Goal: Information Seeking & Learning: Learn about a topic

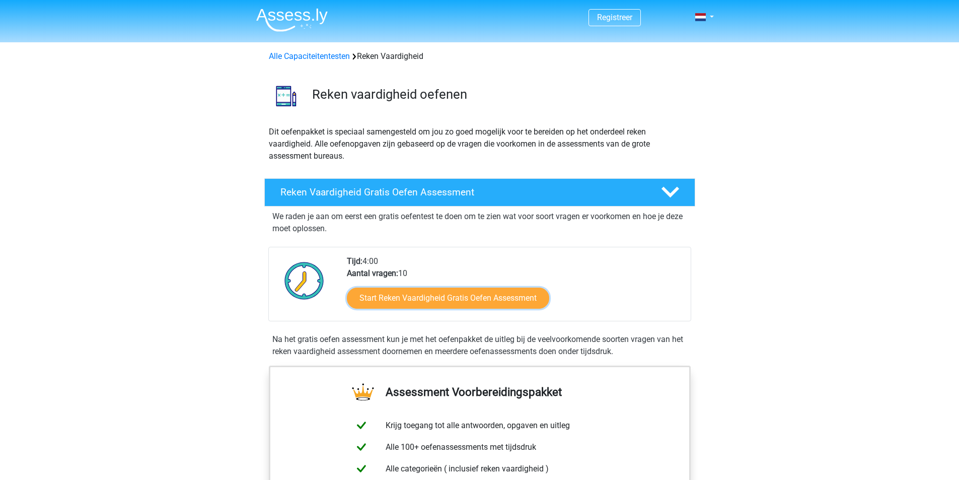
click at [386, 300] on link "Start Reken Vaardigheid Gratis Oefen Assessment" at bounding box center [448, 297] width 202 height 21
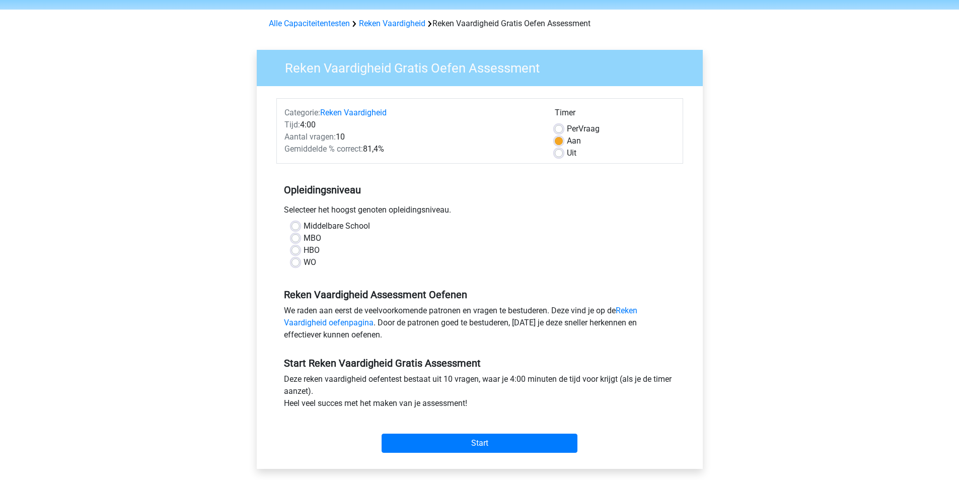
scroll to position [50, 0]
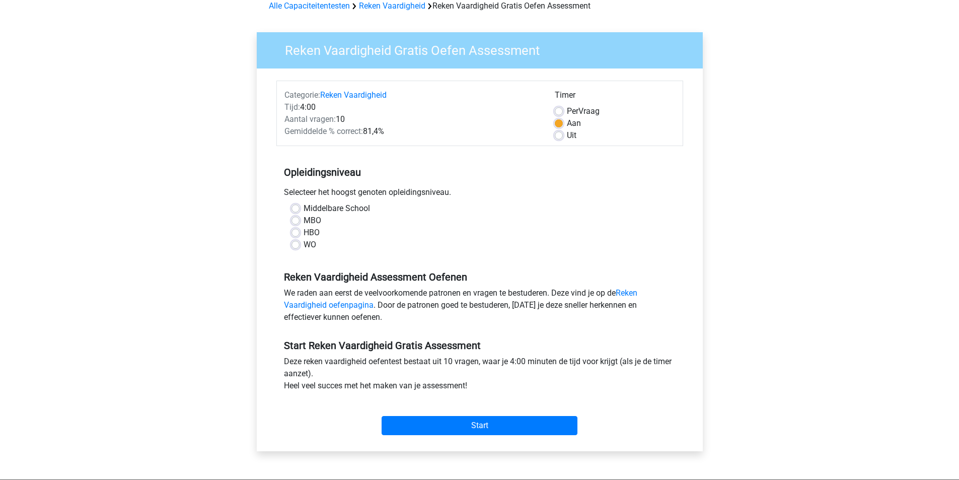
click at [567, 134] on label "Uit" at bounding box center [572, 135] width 10 height 12
click at [560, 134] on input "Uit" at bounding box center [559, 134] width 8 height 10
radio input "true"
click at [306, 237] on label "HBO" at bounding box center [311, 232] width 16 height 12
click at [299, 237] on input "HBO" at bounding box center [295, 231] width 8 height 10
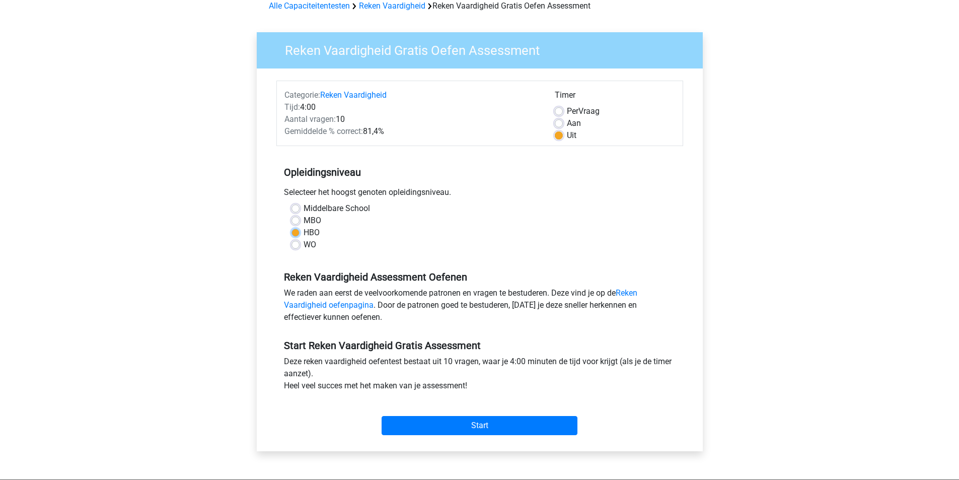
radio input "true"
click at [472, 425] on input "Start" at bounding box center [479, 425] width 196 height 19
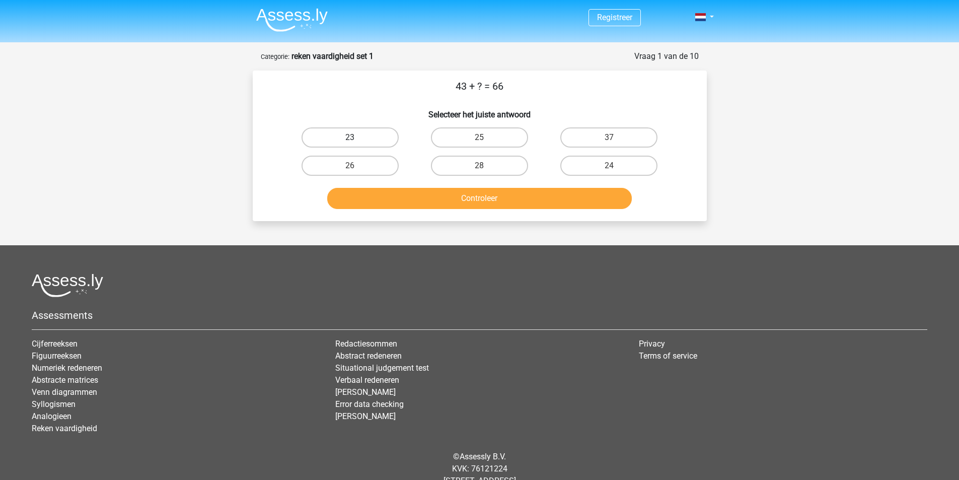
click at [350, 134] on label "23" at bounding box center [349, 137] width 97 height 20
click at [350, 137] on input "23" at bounding box center [353, 140] width 7 height 7
radio input "true"
click at [447, 202] on button "Controleer" at bounding box center [479, 198] width 304 height 21
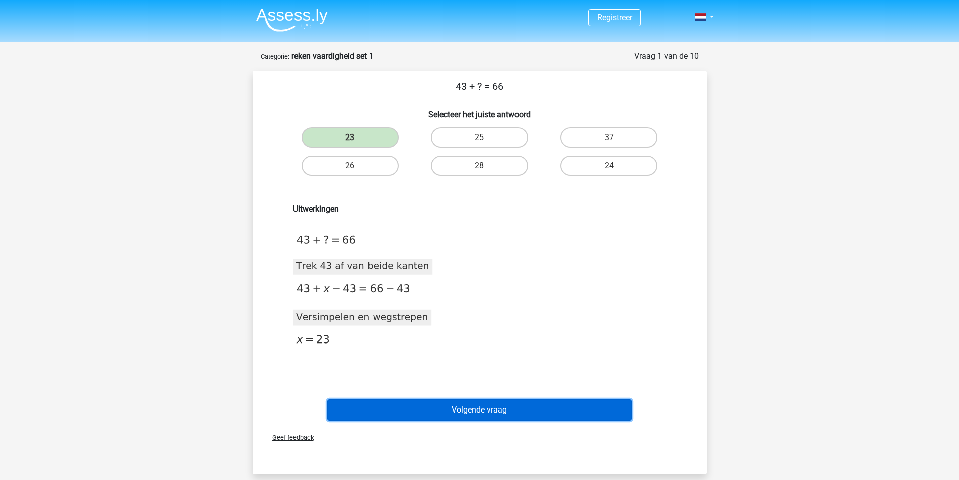
click at [393, 415] on button "Volgende vraag" at bounding box center [479, 409] width 304 height 21
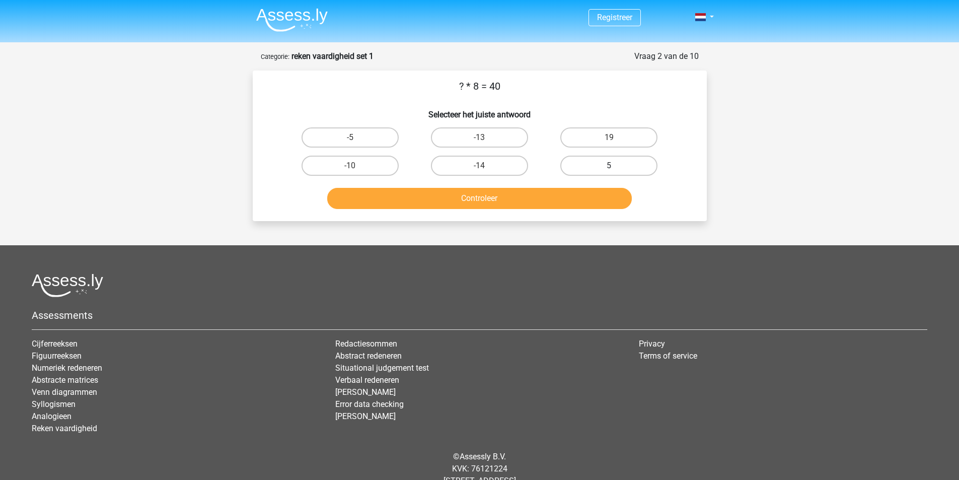
click at [616, 173] on label "5" at bounding box center [608, 165] width 97 height 20
click at [615, 172] on input "5" at bounding box center [612, 169] width 7 height 7
radio input "true"
click at [579, 195] on button "Controleer" at bounding box center [479, 198] width 304 height 21
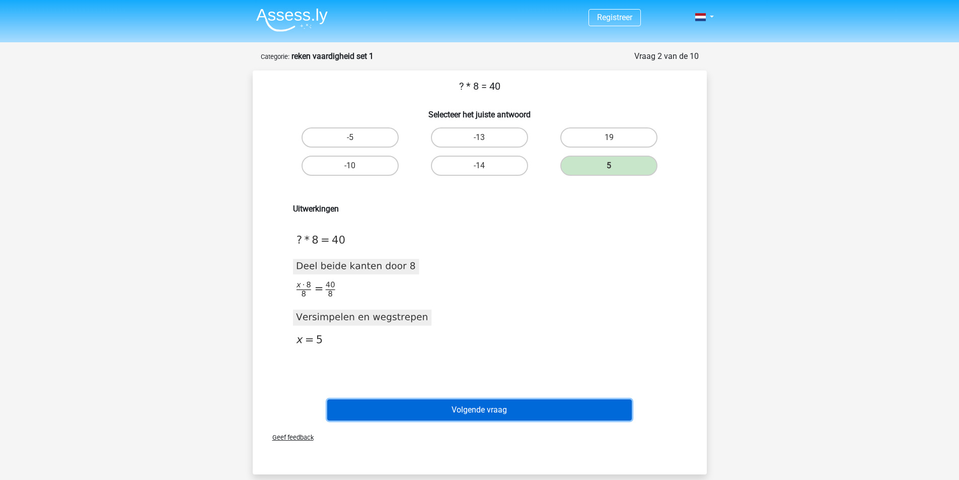
click at [461, 419] on button "Volgende vraag" at bounding box center [479, 409] width 304 height 21
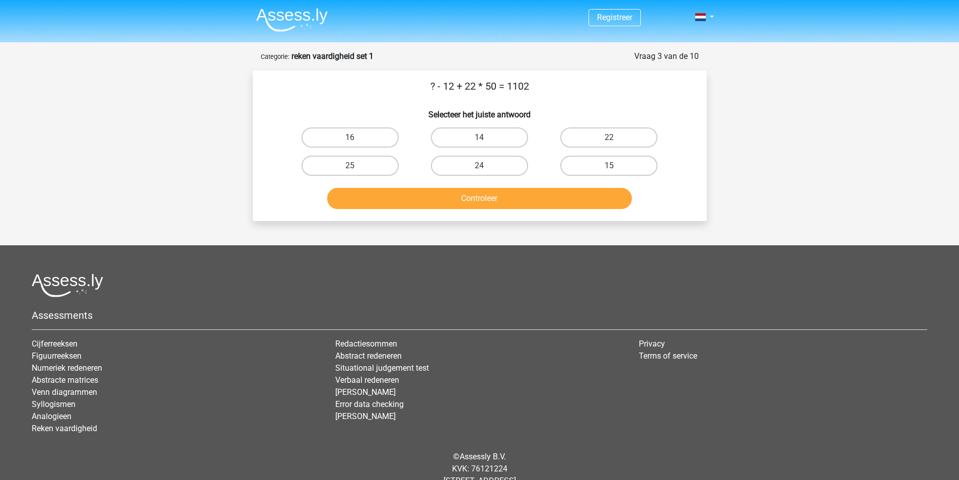
scroll to position [31, 0]
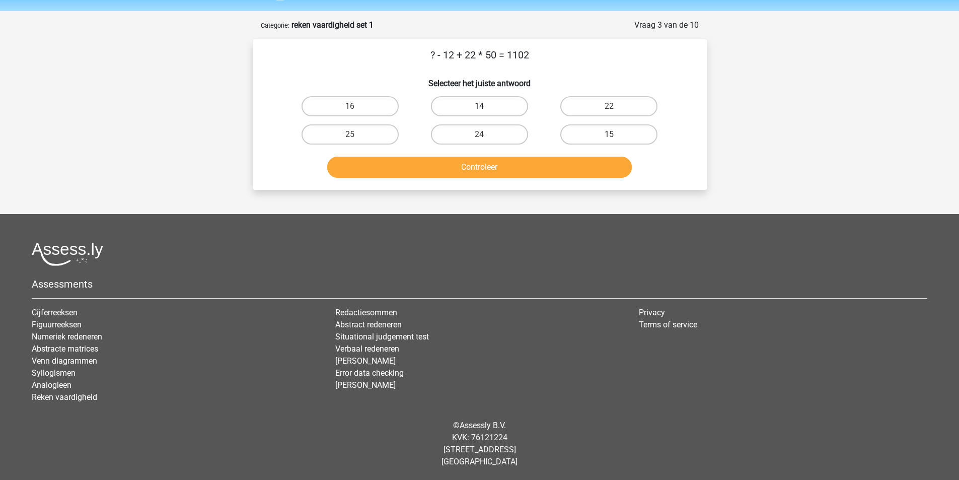
click at [478, 109] on label "14" at bounding box center [479, 106] width 97 height 20
click at [479, 109] on input "14" at bounding box center [482, 109] width 7 height 7
radio input "true"
click at [466, 163] on button "Controleer" at bounding box center [479, 166] width 304 height 21
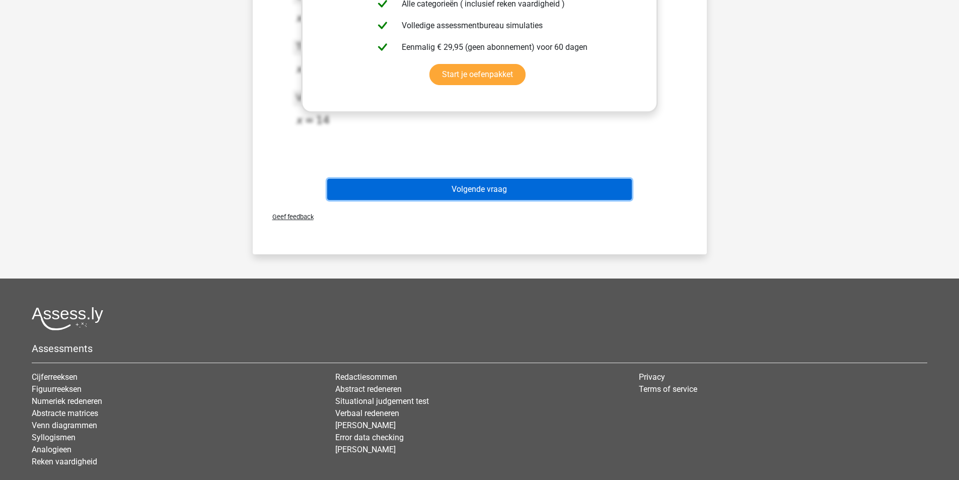
click at [500, 190] on button "Volgende vraag" at bounding box center [479, 189] width 304 height 21
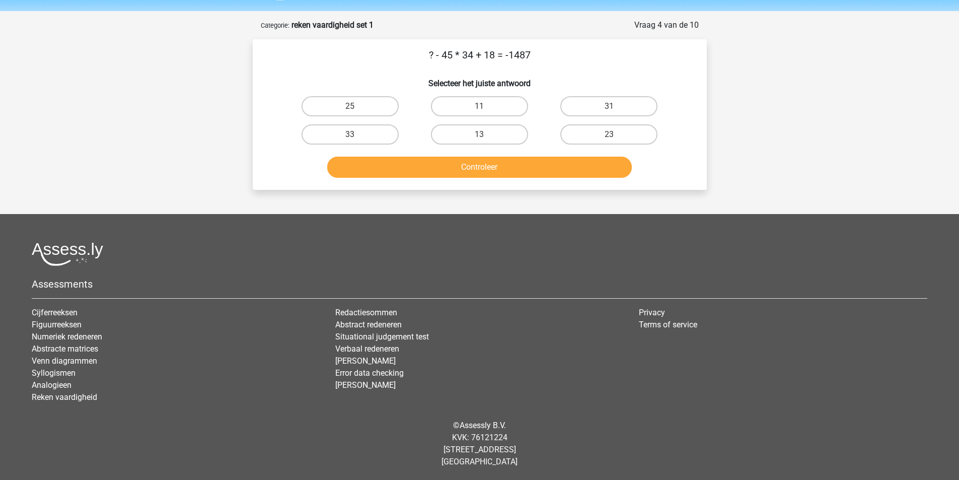
click at [522, 77] on h6 "Selecteer het juiste antwoord" at bounding box center [480, 79] width 422 height 18
drag, startPoint x: 530, startPoint y: 56, endPoint x: 412, endPoint y: 44, distance: 118.8
click at [412, 44] on div "? - 45 * 34 + 18 = -1487 Selecteer het juiste antwoord 25 11 31" at bounding box center [480, 114] width 454 height 150
copy p "? - 45 * 34 + 18 = -1487"
click at [374, 110] on label "25" at bounding box center [349, 106] width 97 height 20
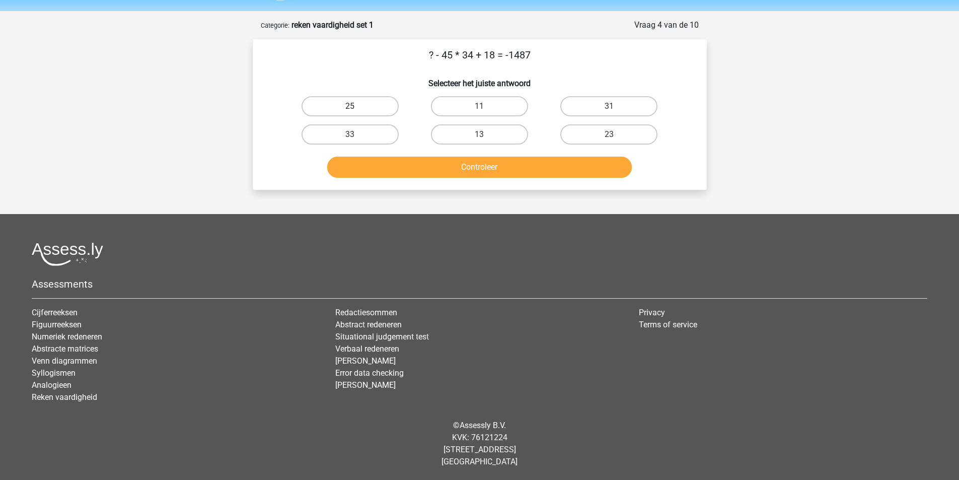
click at [356, 110] on input "25" at bounding box center [353, 109] width 7 height 7
radio input "true"
click at [418, 169] on button "Controleer" at bounding box center [479, 166] width 304 height 21
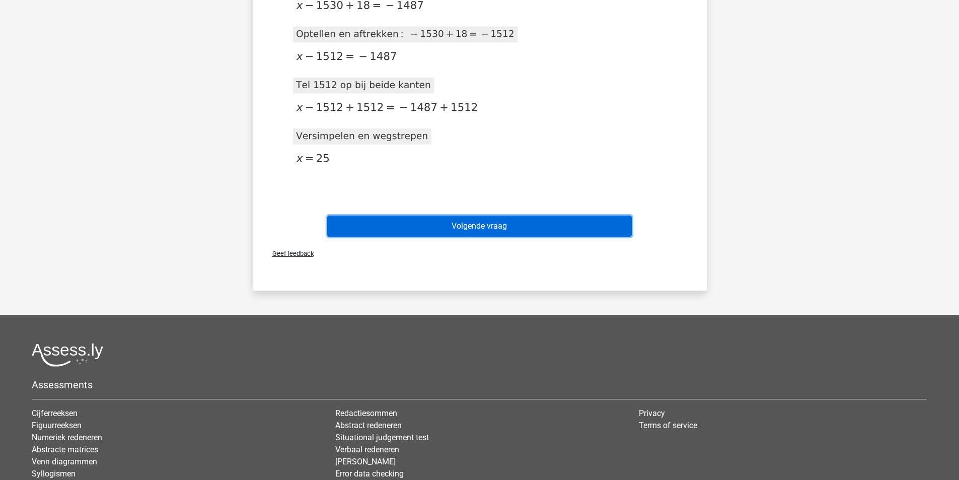
click at [402, 227] on button "Volgende vraag" at bounding box center [479, 225] width 304 height 21
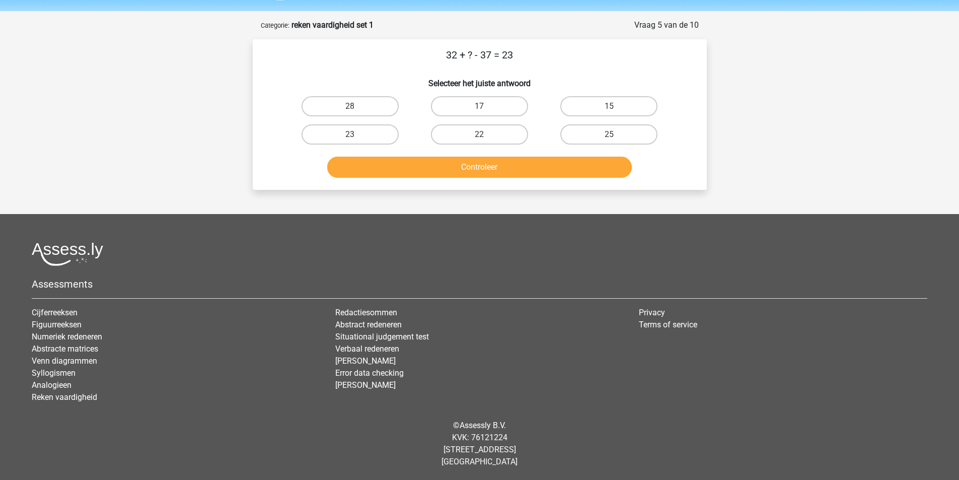
click at [512, 61] on p "32 + ? - 37 = 23" at bounding box center [480, 54] width 422 height 15
click at [515, 56] on p "32 + ? - 37 = 23" at bounding box center [480, 54] width 422 height 15
drag, startPoint x: 515, startPoint y: 55, endPoint x: 416, endPoint y: 45, distance: 100.1
click at [416, 45] on div "32 + ? - 37 = 23 Selecteer het juiste antwoord 28 17 15 23" at bounding box center [480, 114] width 454 height 150
copy p "32 + ? - 37 = 23"
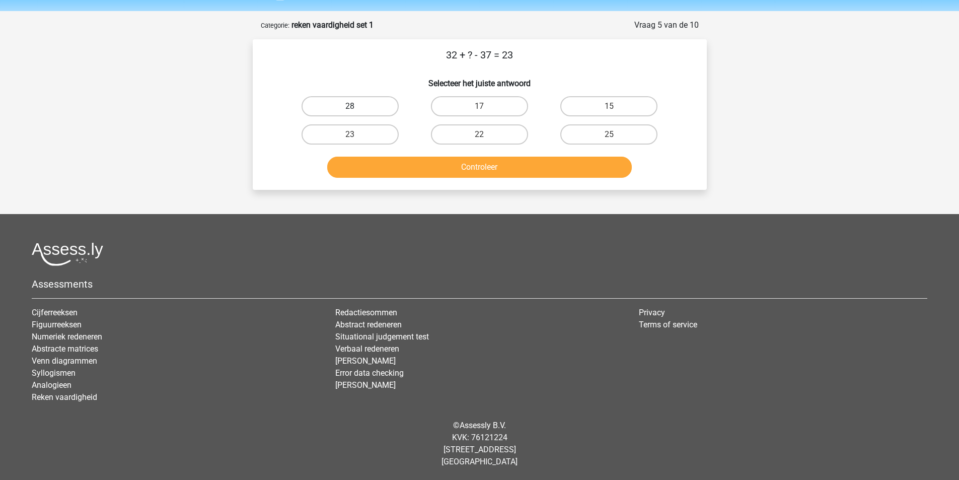
click at [347, 108] on label "28" at bounding box center [349, 106] width 97 height 20
click at [350, 108] on input "28" at bounding box center [353, 109] width 7 height 7
radio input "true"
click at [485, 168] on button "Controleer" at bounding box center [479, 166] width 304 height 21
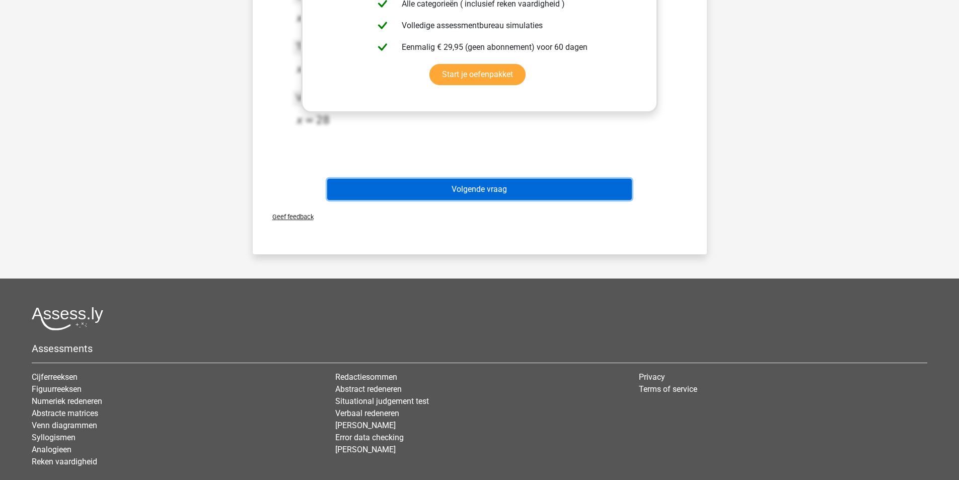
click at [503, 187] on button "Volgende vraag" at bounding box center [479, 189] width 304 height 21
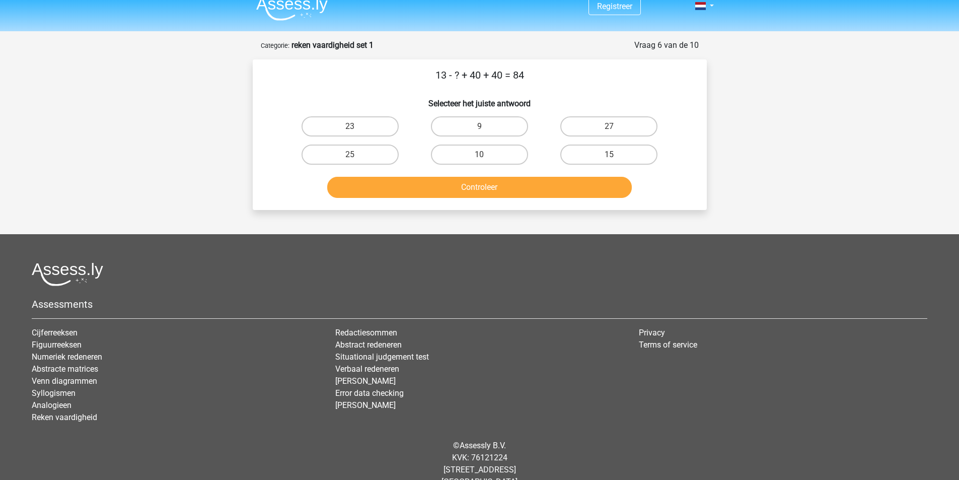
scroll to position [0, 0]
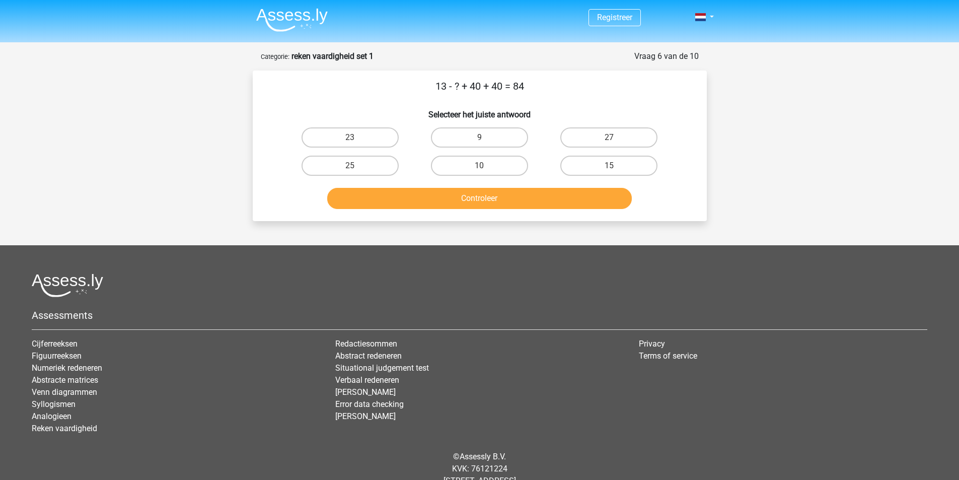
drag, startPoint x: 536, startPoint y: 84, endPoint x: 424, endPoint y: 80, distance: 112.8
click at [424, 80] on p "13 - ? + 40 + 40 = 84" at bounding box center [480, 86] width 422 height 15
copy p "13 - ? + 40 + 40 = 84"
click at [499, 135] on label "9" at bounding box center [479, 137] width 97 height 20
click at [486, 137] on input "9" at bounding box center [482, 140] width 7 height 7
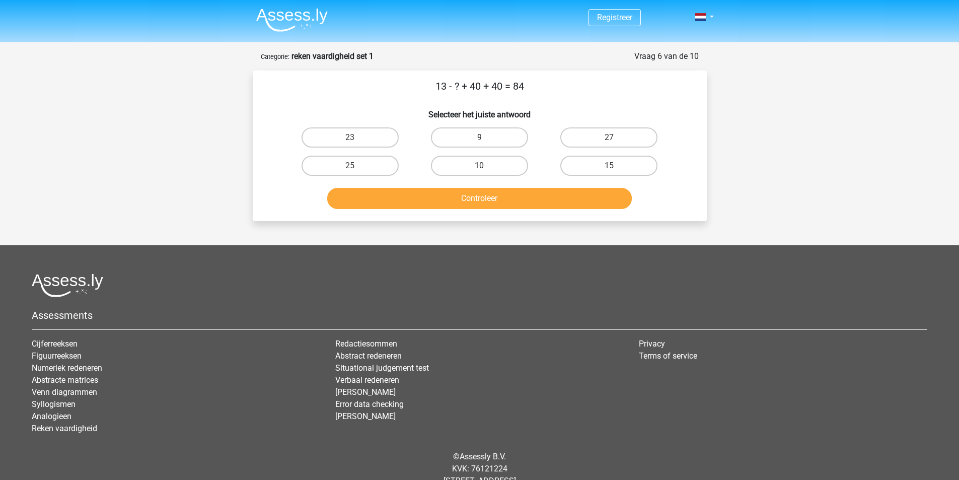
radio input "true"
click at [481, 199] on button "Controleer" at bounding box center [479, 198] width 304 height 21
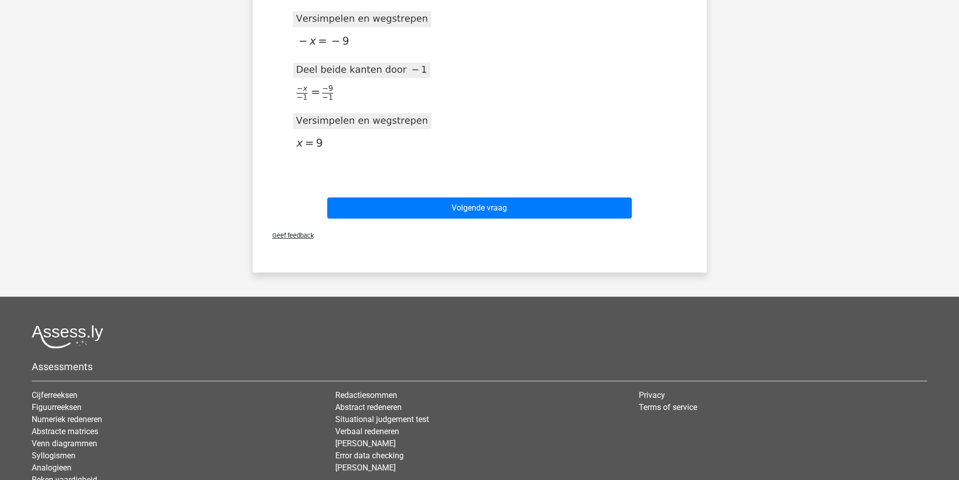
scroll to position [483, 0]
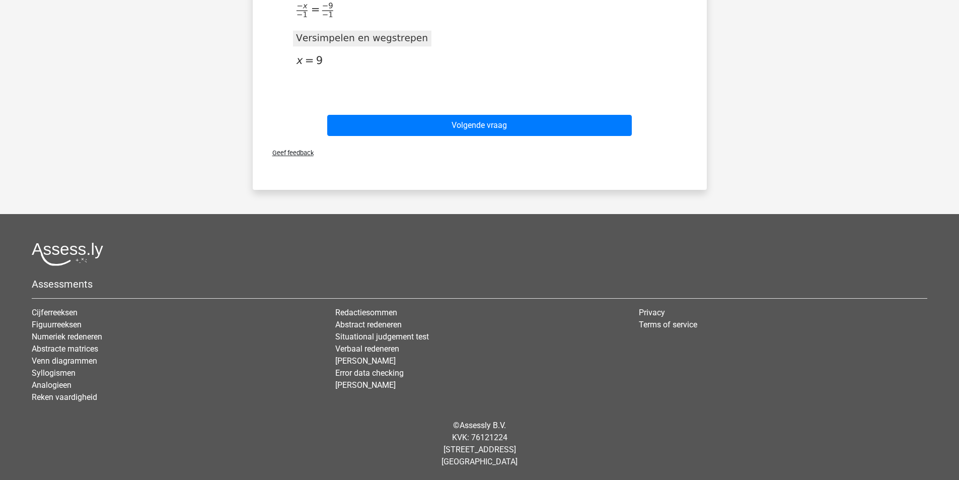
click at [488, 138] on div "Volgende vraag" at bounding box center [479, 127] width 388 height 25
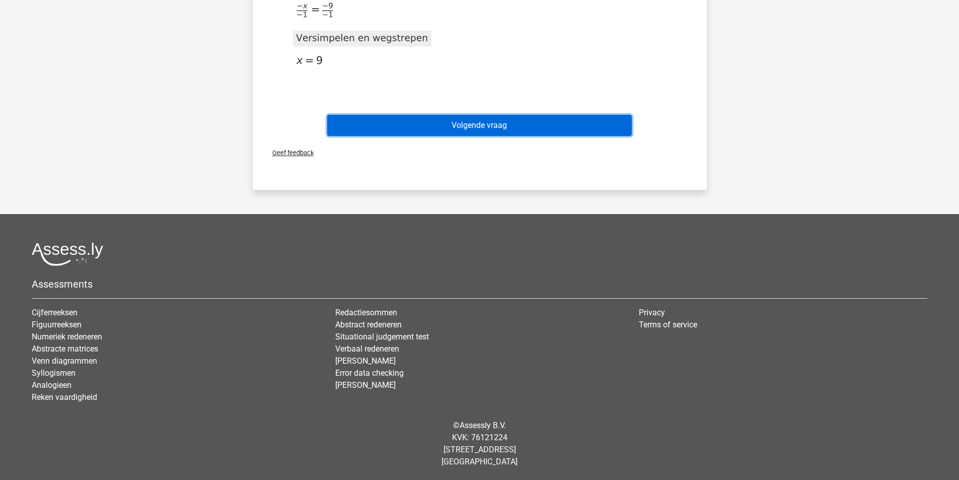
click at [489, 132] on button "Volgende vraag" at bounding box center [479, 125] width 304 height 21
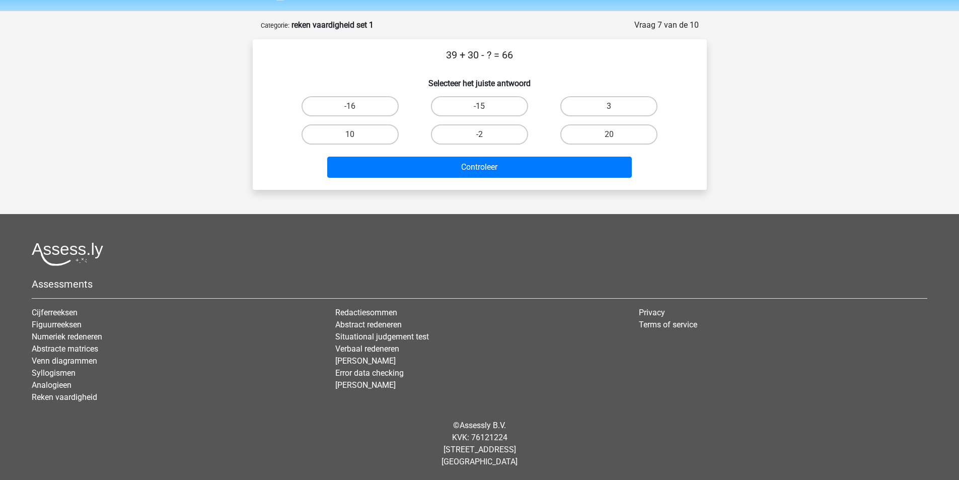
scroll to position [31, 0]
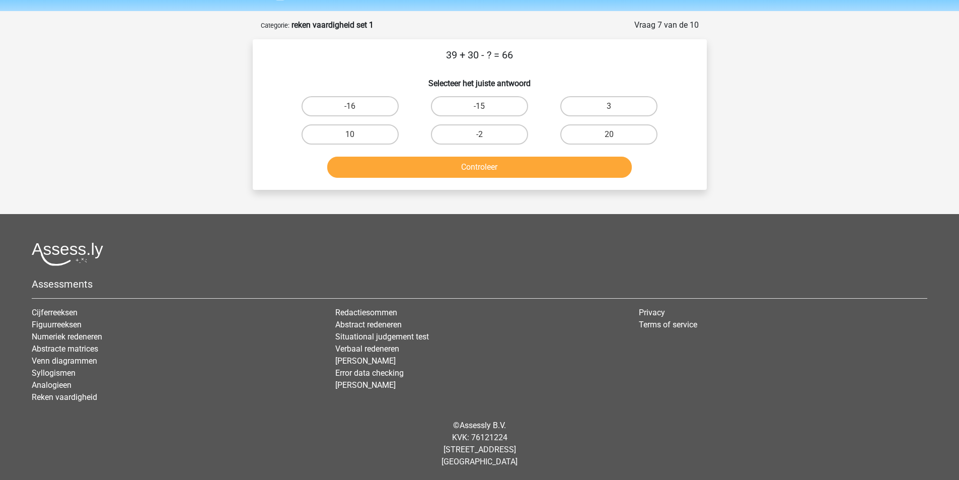
drag, startPoint x: 446, startPoint y: 51, endPoint x: 562, endPoint y: 54, distance: 115.8
click at [562, 54] on p "39 + 30 - ? = 66" at bounding box center [480, 54] width 422 height 15
copy p "39 + 30 - ? = 66"
click at [584, 107] on label "3" at bounding box center [608, 106] width 97 height 20
click at [609, 107] on input "3" at bounding box center [612, 109] width 7 height 7
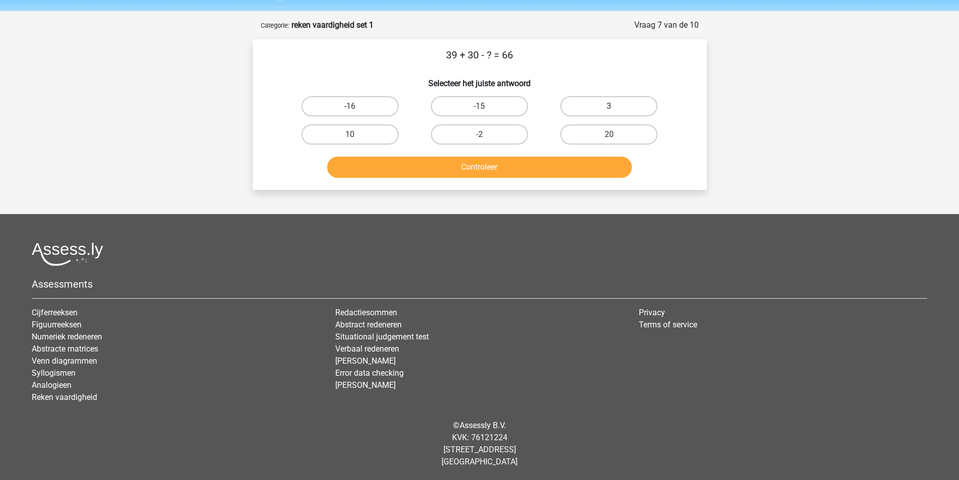
radio input "true"
click at [495, 161] on button "Controleer" at bounding box center [479, 166] width 304 height 21
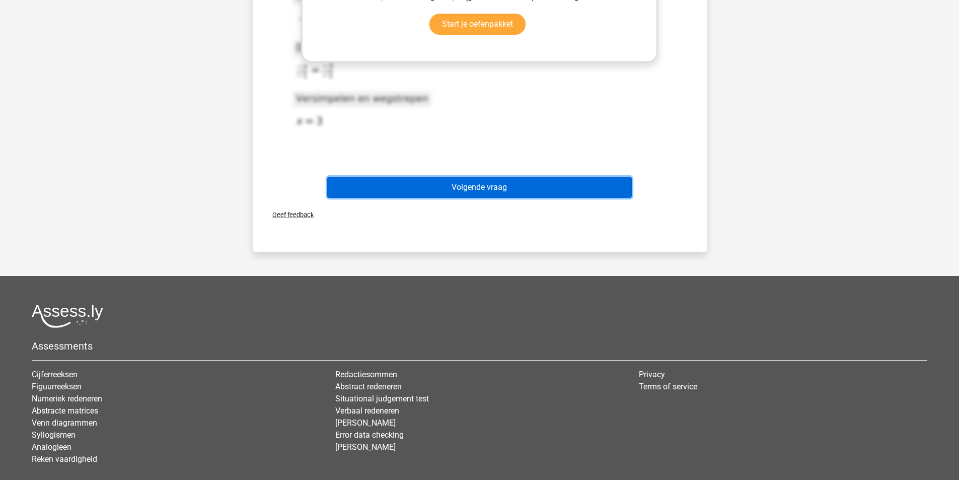
click at [456, 179] on button "Volgende vraag" at bounding box center [479, 187] width 304 height 21
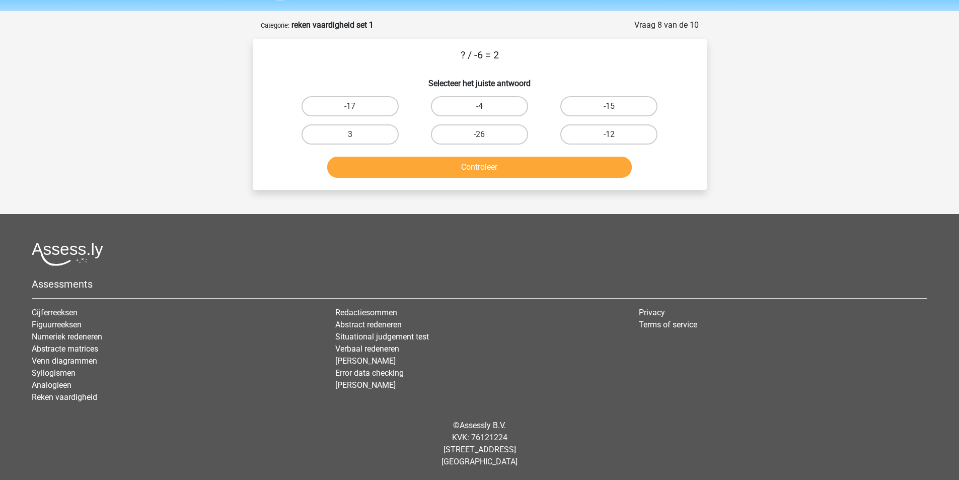
drag, startPoint x: 507, startPoint y: 51, endPoint x: 471, endPoint y: 55, distance: 36.5
click at [471, 55] on p "? / -6 = 2" at bounding box center [480, 54] width 422 height 15
click at [478, 46] on div "? / -6 = 2 Selecteer het juiste antwoord -17 -4 -15 3" at bounding box center [480, 114] width 454 height 150
drag, startPoint x: 504, startPoint y: 51, endPoint x: 440, endPoint y: 49, distance: 63.9
click at [440, 49] on p "? / -6 = 2" at bounding box center [480, 54] width 422 height 15
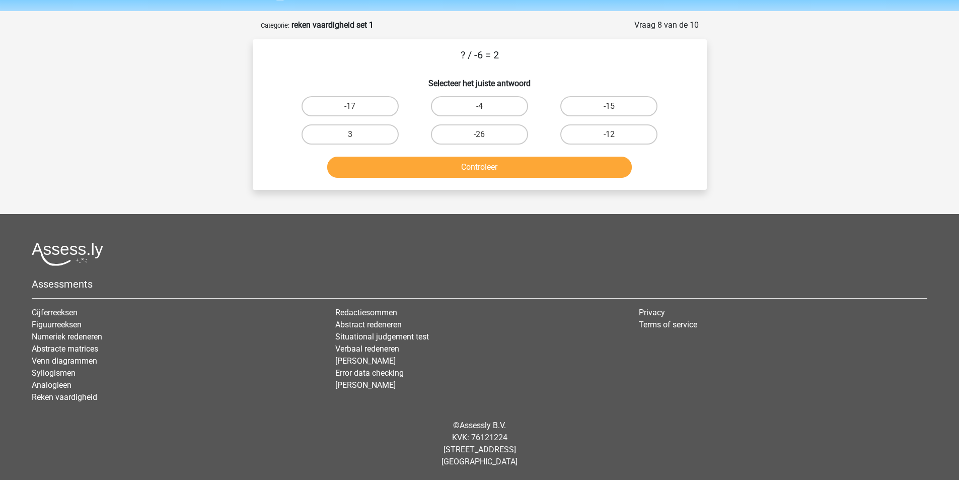
copy p "? / -6 = 2"
click at [627, 136] on label "-12" at bounding box center [608, 134] width 97 height 20
click at [615, 136] on input "-12" at bounding box center [612, 137] width 7 height 7
radio input "true"
click at [546, 164] on button "Controleer" at bounding box center [479, 166] width 304 height 21
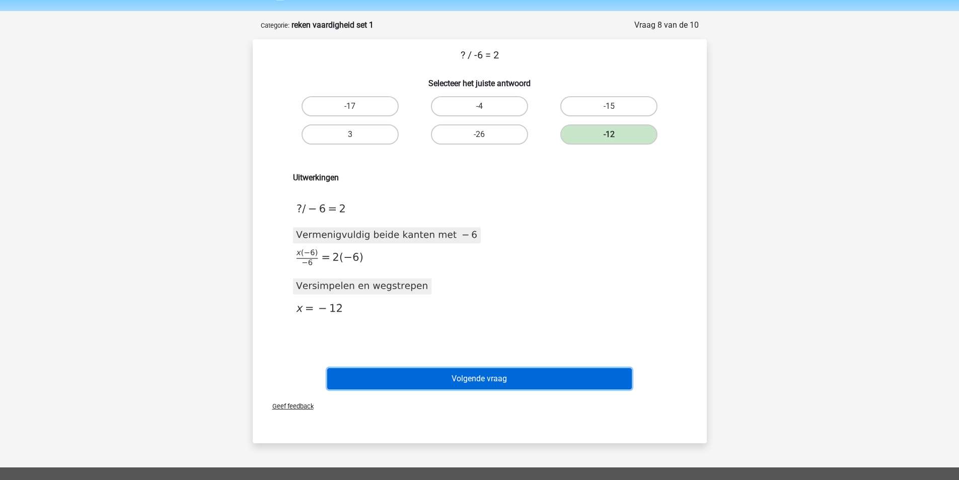
click at [421, 374] on button "Volgende vraag" at bounding box center [479, 378] width 304 height 21
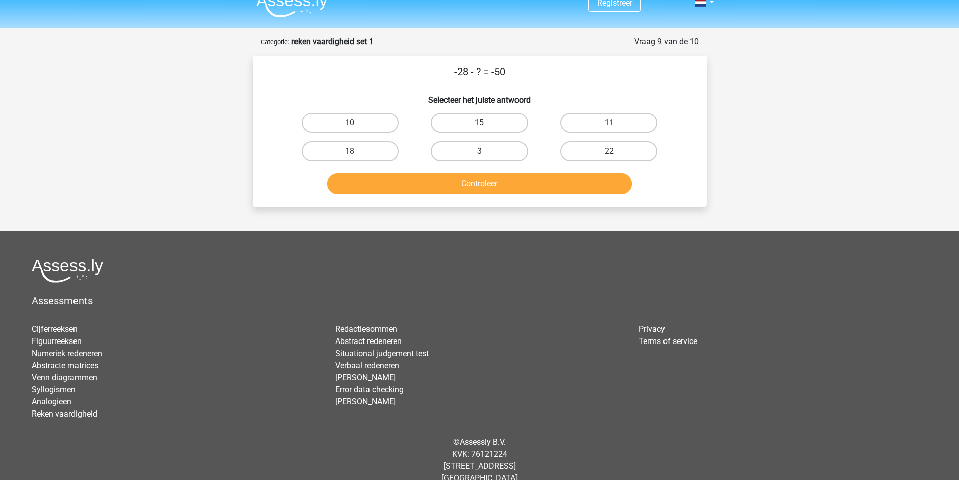
scroll to position [0, 0]
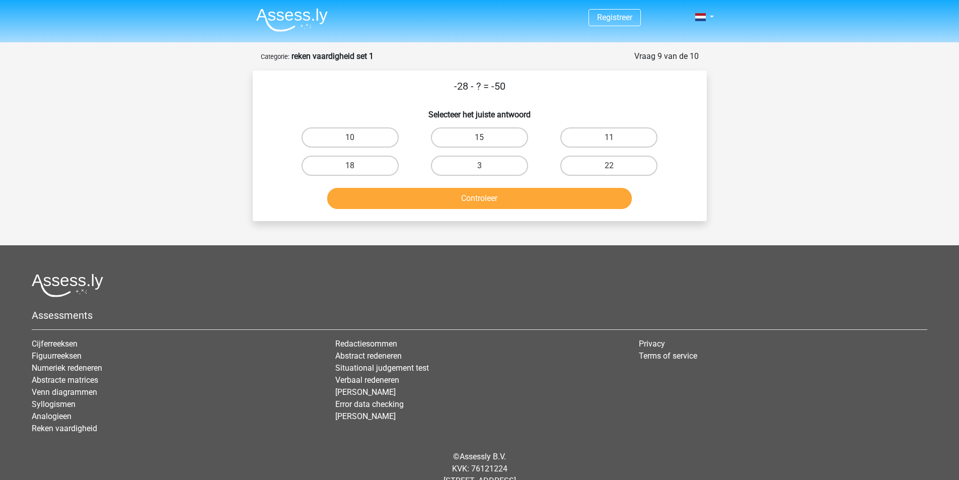
drag, startPoint x: 509, startPoint y: 82, endPoint x: 442, endPoint y: 81, distance: 66.4
click at [442, 81] on p "-28 - ? = -50" at bounding box center [480, 86] width 422 height 15
copy p "-28 - ? = -50"
click at [610, 163] on label "22" at bounding box center [608, 165] width 97 height 20
click at [610, 166] on input "22" at bounding box center [612, 169] width 7 height 7
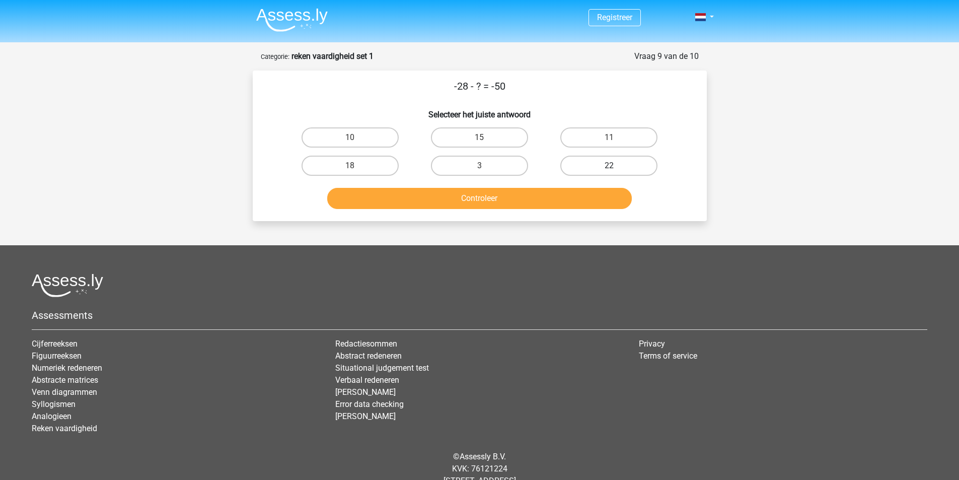
radio input "true"
click at [575, 192] on button "Controleer" at bounding box center [479, 198] width 304 height 21
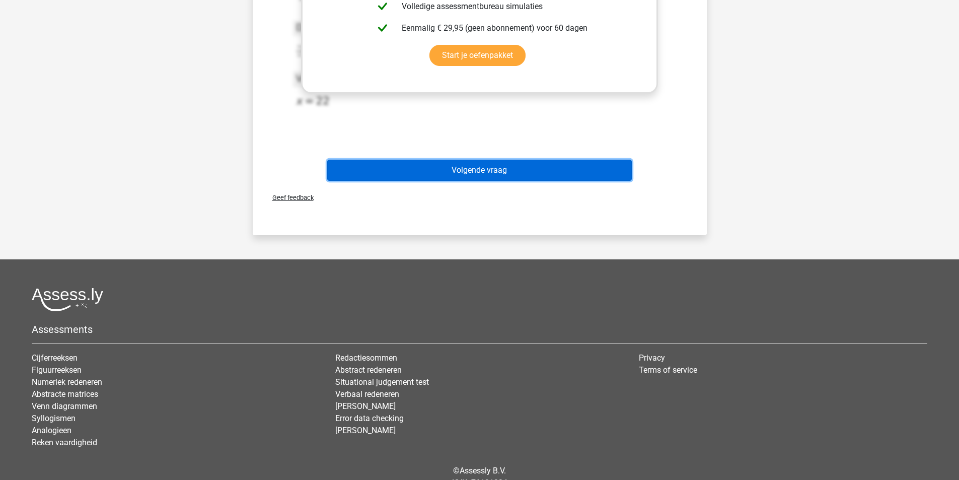
click at [483, 167] on button "Volgende vraag" at bounding box center [479, 170] width 304 height 21
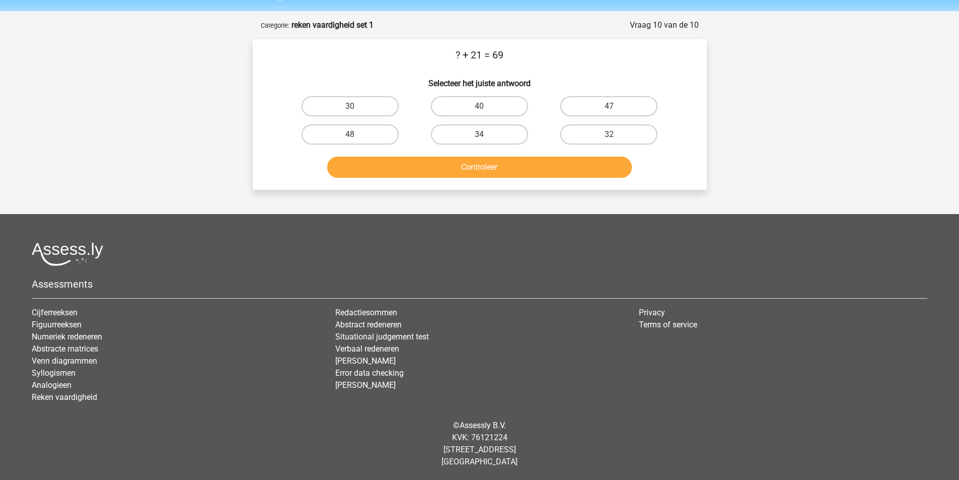
scroll to position [31, 0]
drag, startPoint x: 511, startPoint y: 47, endPoint x: 422, endPoint y: 47, distance: 88.6
click at [422, 47] on div "? + 21 = 69 Selecteer het juiste antwoord 30 40 47 48" at bounding box center [480, 114] width 454 height 150
click at [539, 57] on p "? + 21 = 69" at bounding box center [480, 54] width 422 height 15
click at [344, 140] on label "48" at bounding box center [349, 134] width 97 height 20
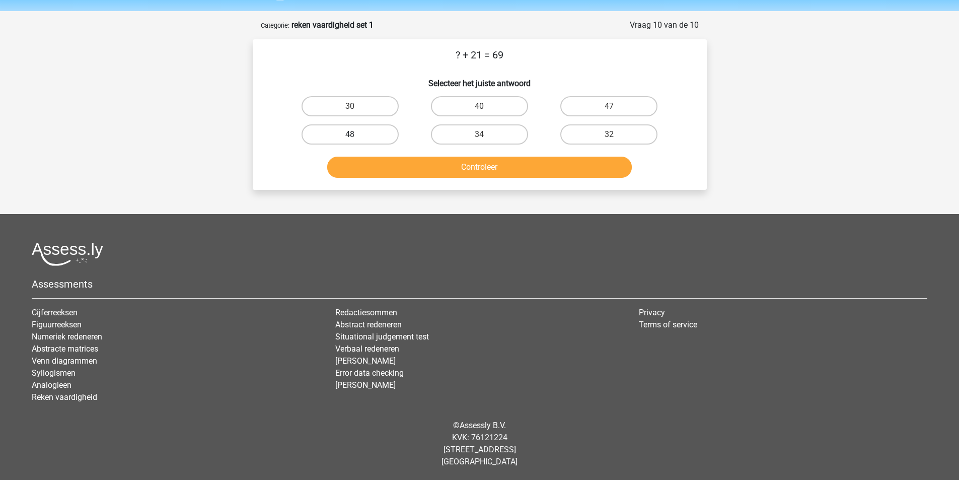
click at [350, 140] on input "48" at bounding box center [353, 137] width 7 height 7
radio input "true"
click at [420, 169] on button "Controleer" at bounding box center [479, 166] width 304 height 21
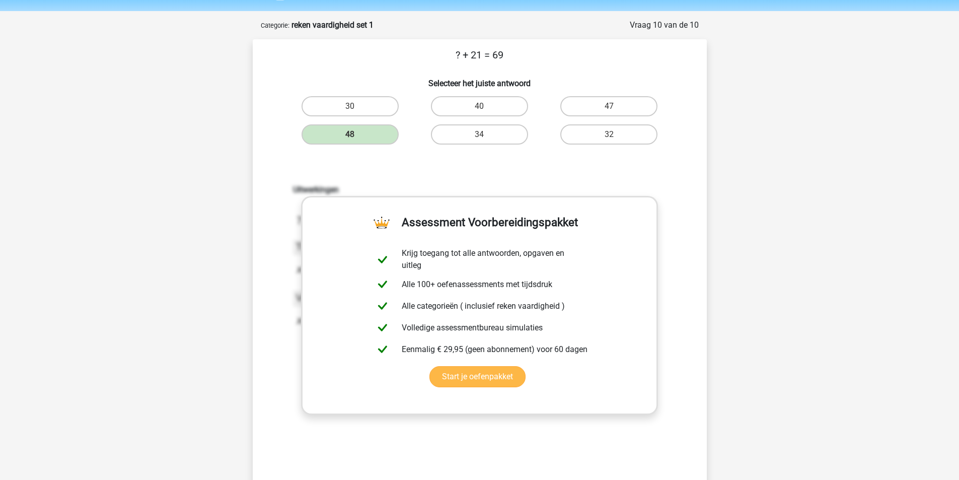
scroll to position [232, 0]
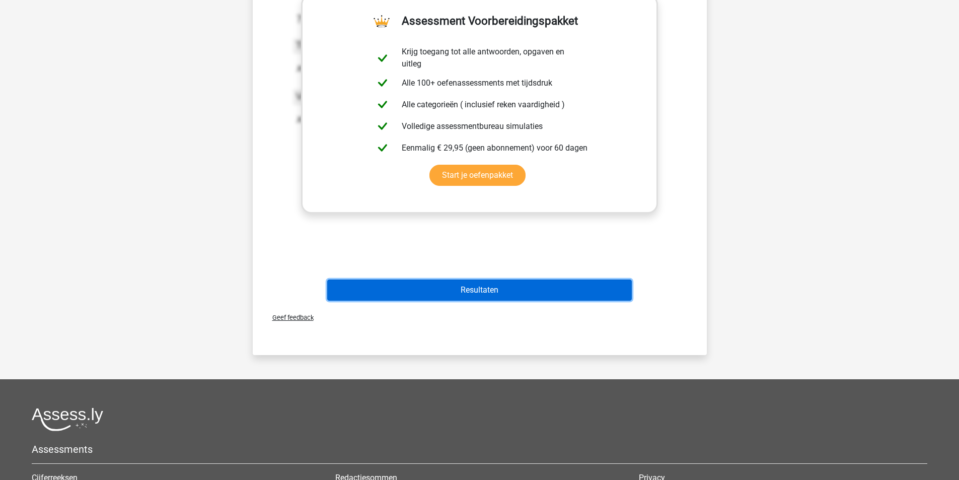
click at [473, 289] on button "Resultaten" at bounding box center [479, 289] width 304 height 21
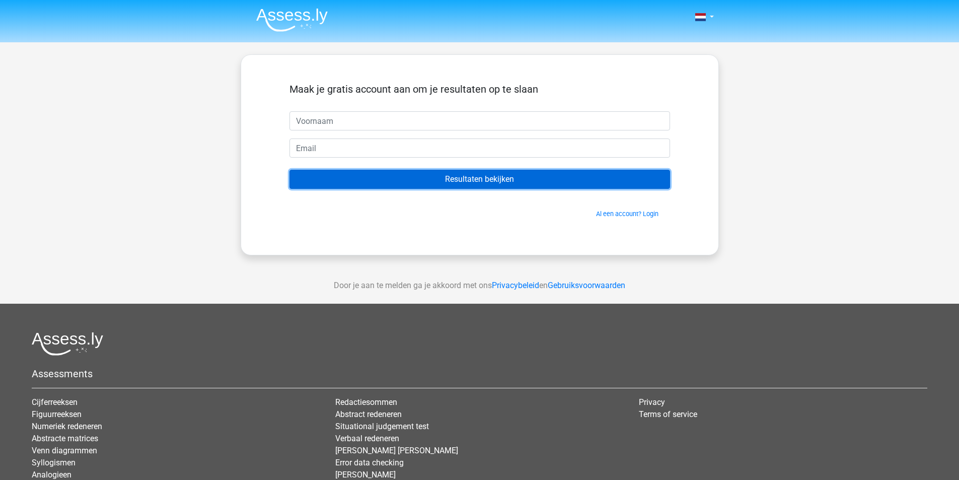
click at [509, 174] on input "Resultaten bekijken" at bounding box center [479, 179] width 380 height 19
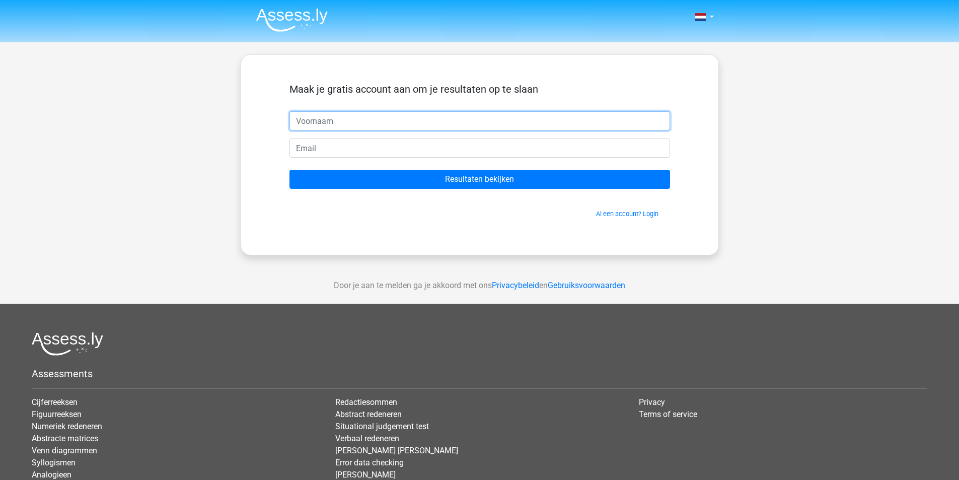
click at [398, 118] on input "text" at bounding box center [479, 120] width 380 height 19
type input "eva"
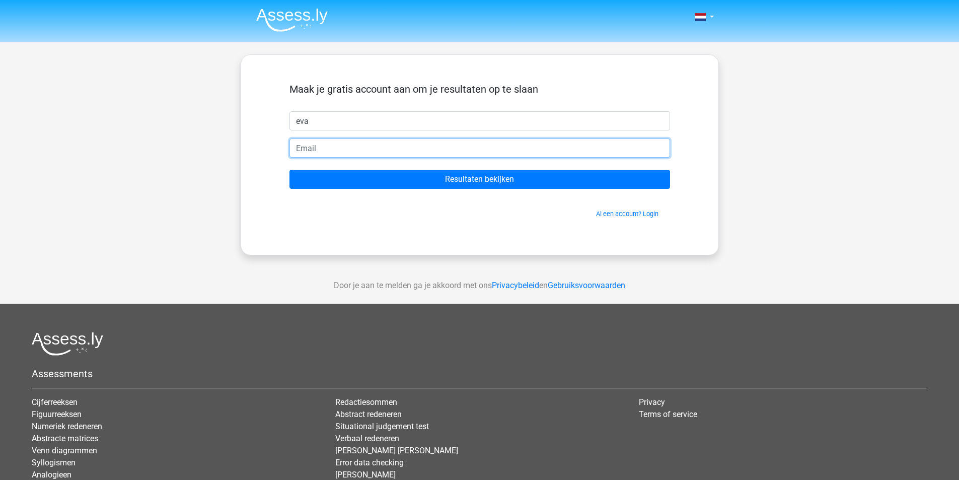
click at [367, 145] on input "email" at bounding box center [479, 147] width 380 height 19
type input "[EMAIL_ADDRESS][DOMAIN_NAME]"
click at [289, 170] on input "Resultaten bekijken" at bounding box center [479, 179] width 380 height 19
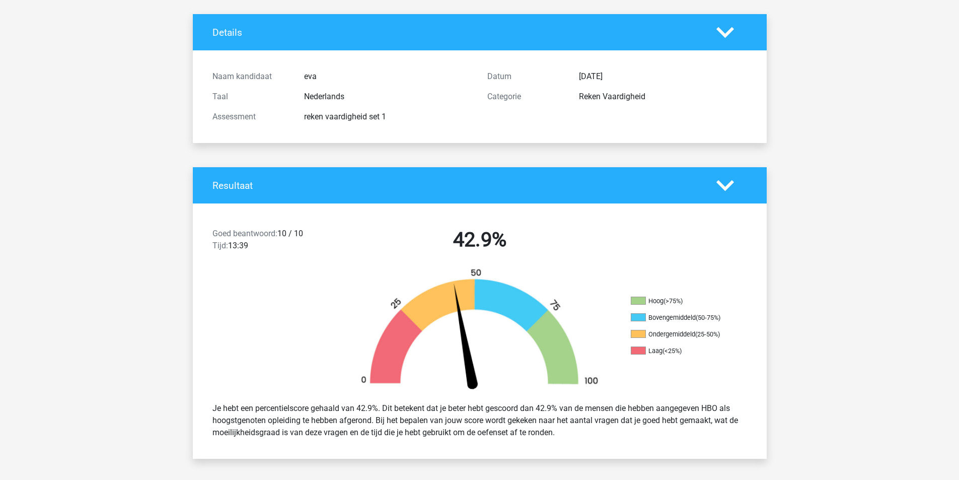
scroll to position [50, 0]
